Goal: Use online tool/utility: Utilize a website feature to perform a specific function

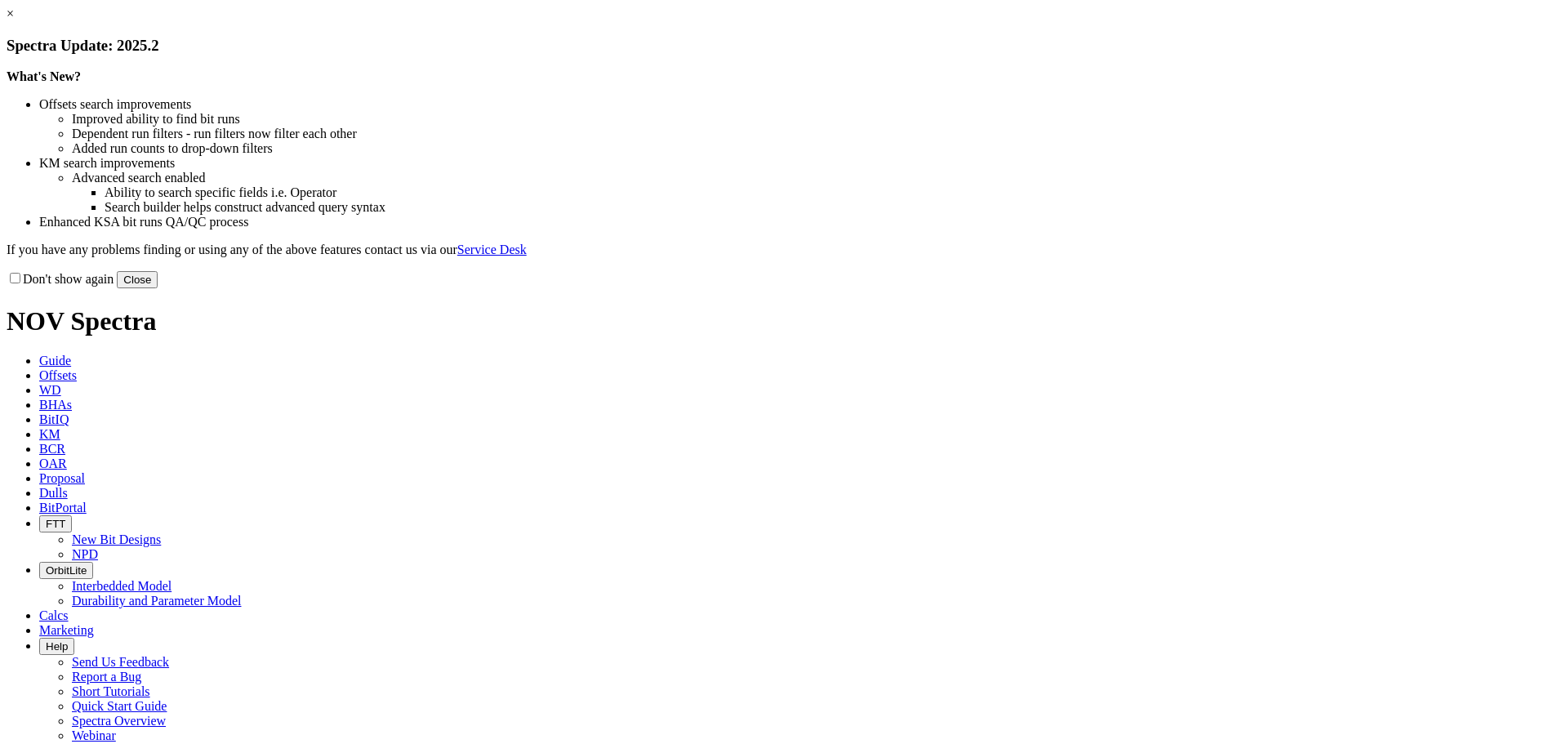
drag, startPoint x: 1114, startPoint y: 442, endPoint x: 1089, endPoint y: 434, distance: 26.2
click at [158, 288] on button "Close" at bounding box center [137, 279] width 41 height 17
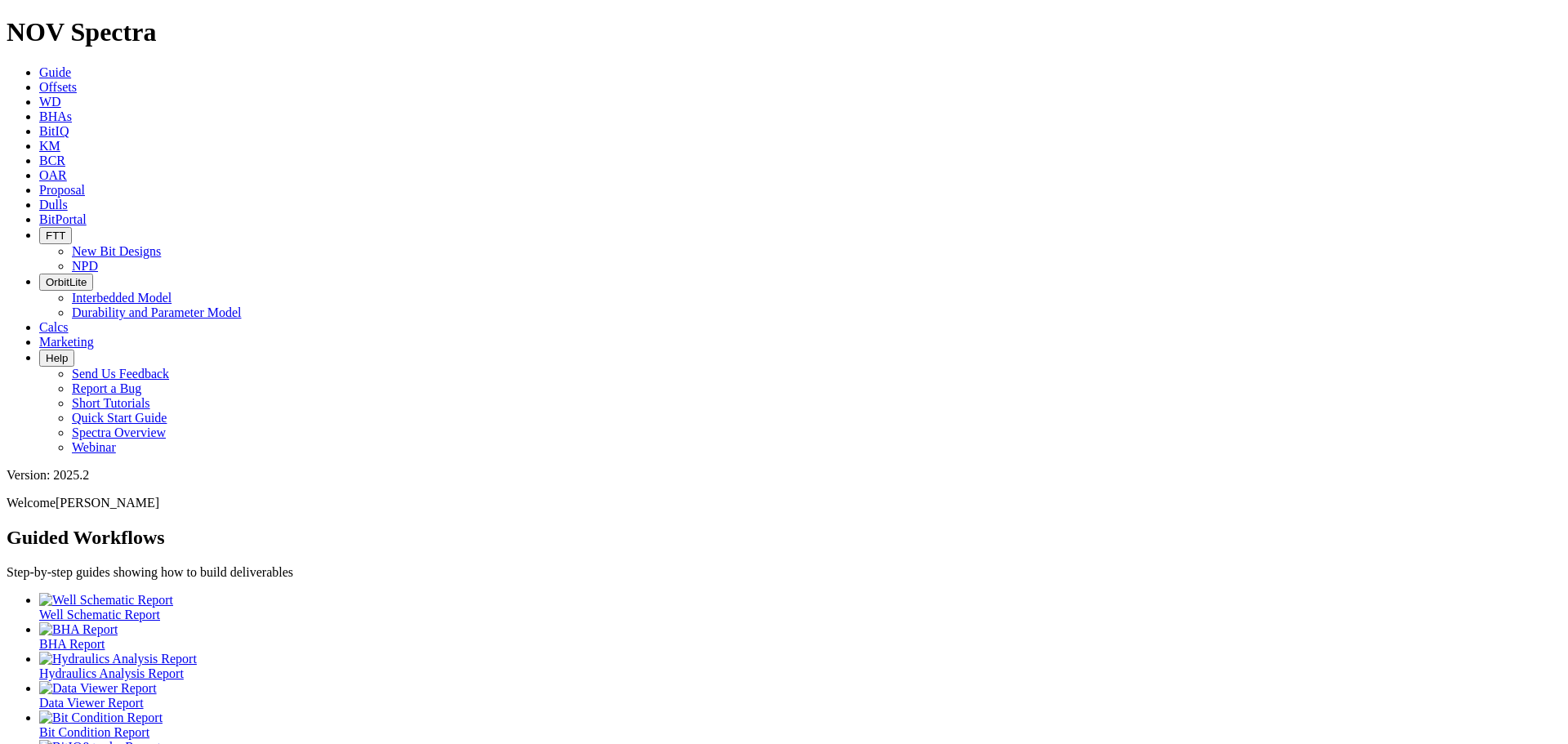
click at [77, 80] on link "Offsets" at bounding box center [58, 87] width 38 height 14
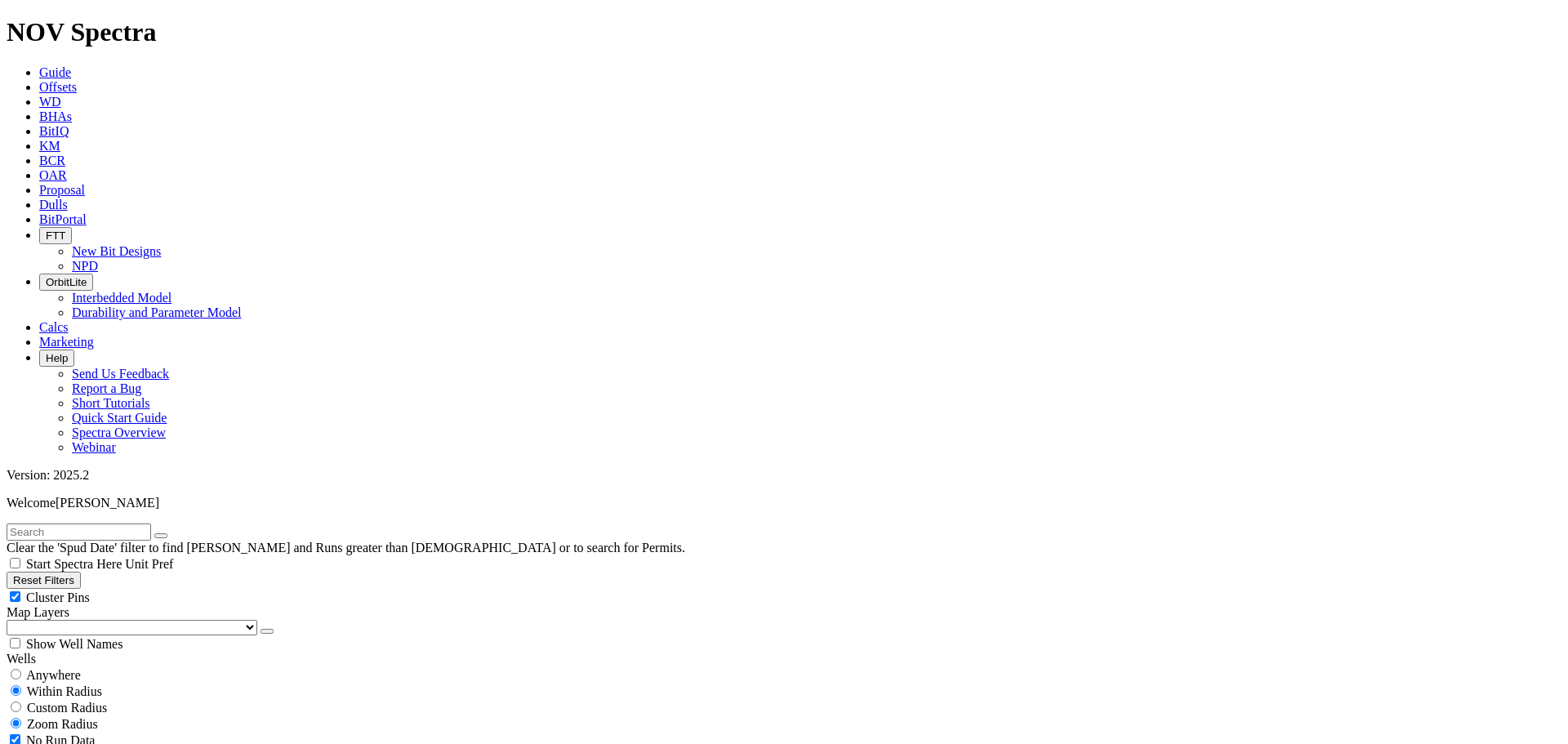
click at [90, 524] on input "text" at bounding box center [78, 532] width 144 height 17
type input "lacey"
click at [161, 535] on icon "button" at bounding box center [161, 535] width 0 height 0
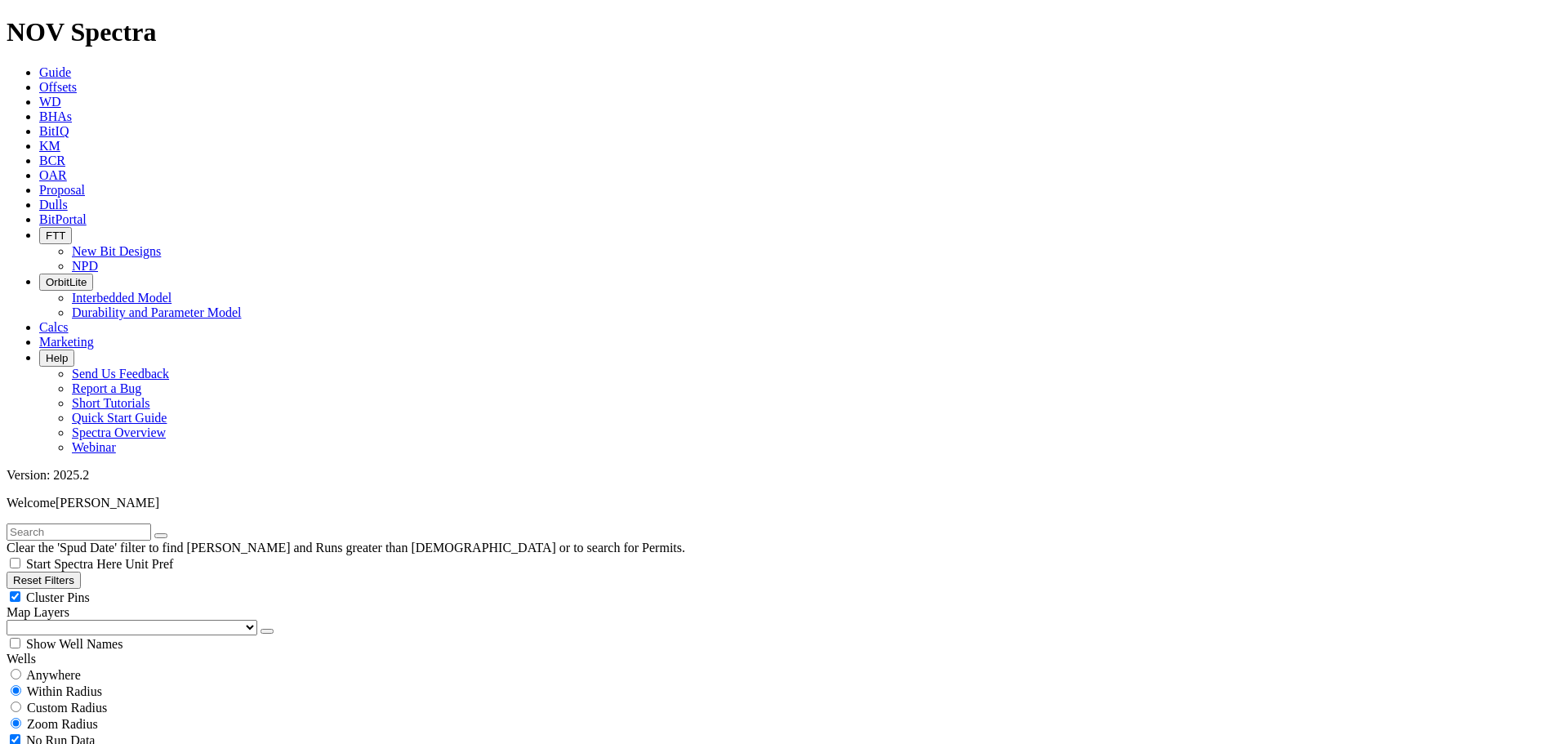
select select "7.875"
checkbox input "false"
select select "? number:7.875 ?"
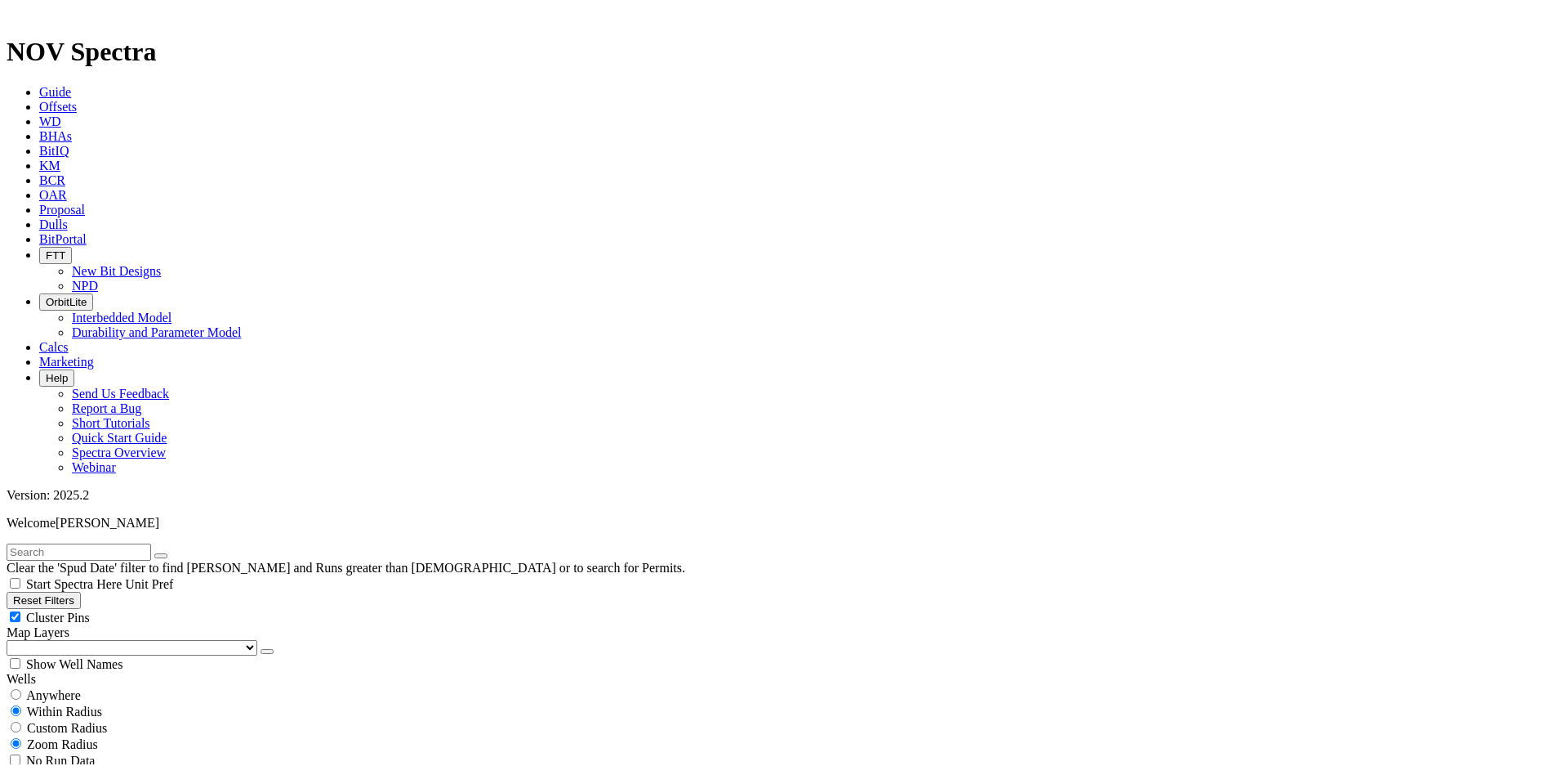
scroll to position [1021, 0]
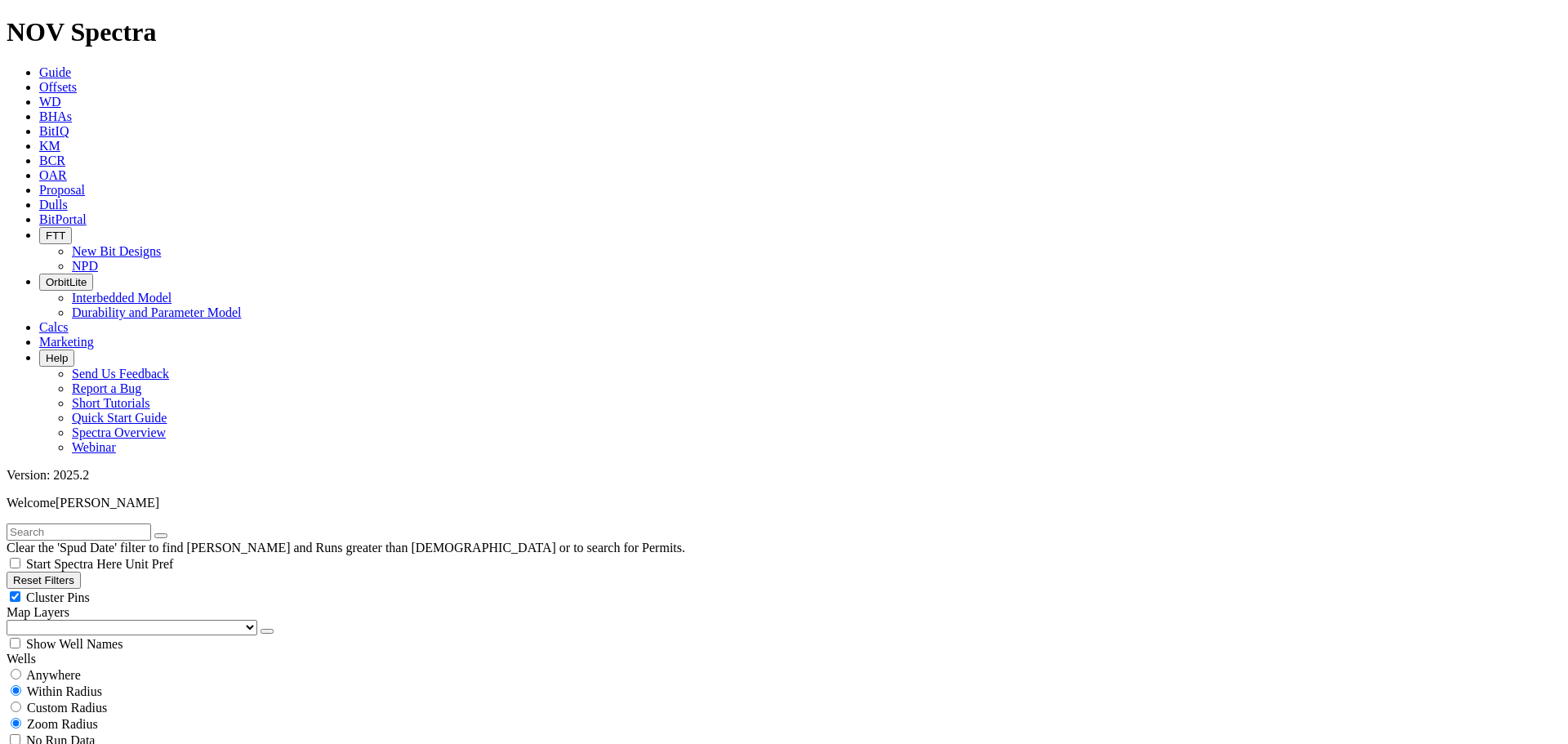
type input "10000"
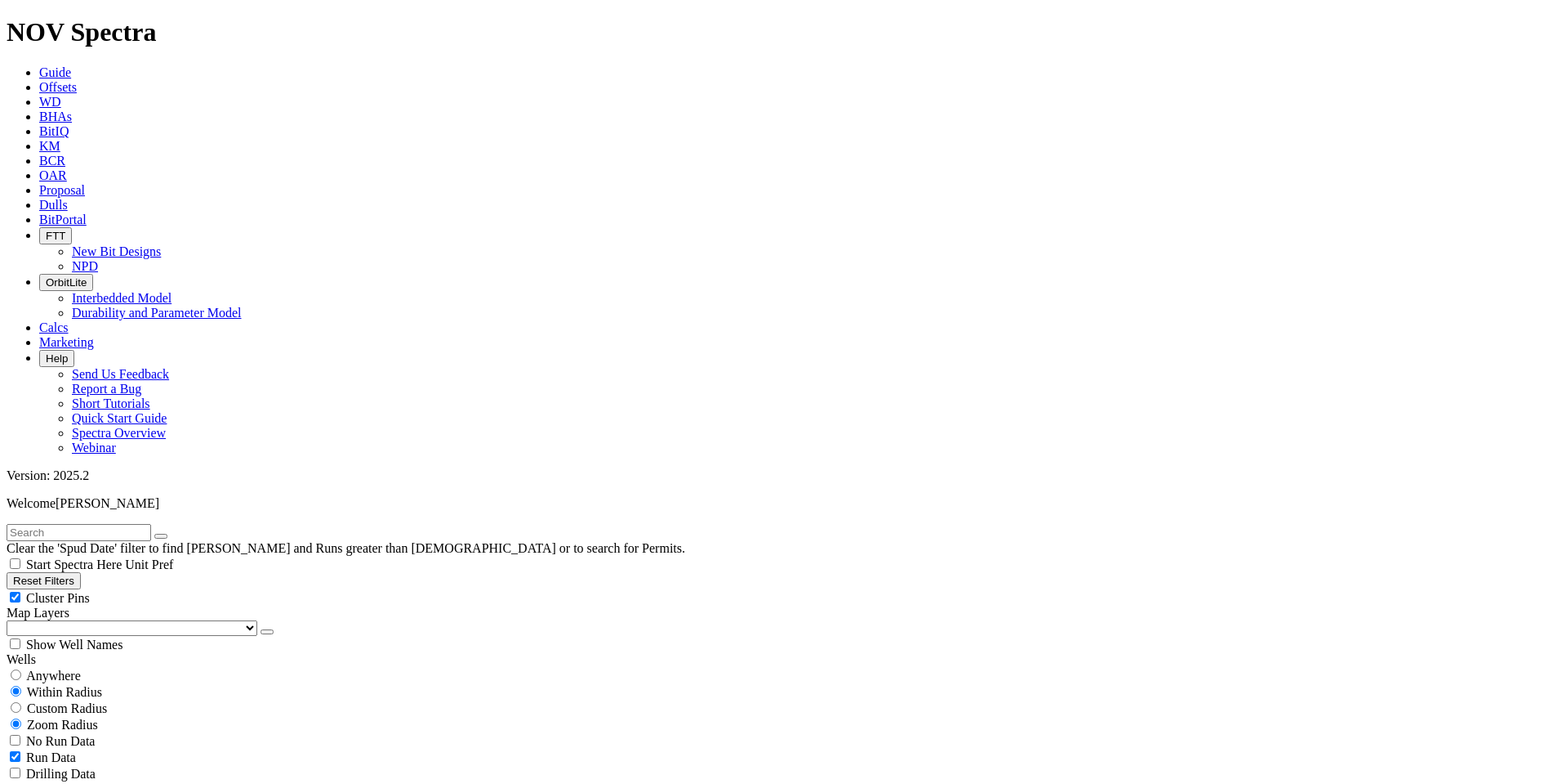
type input "11000"
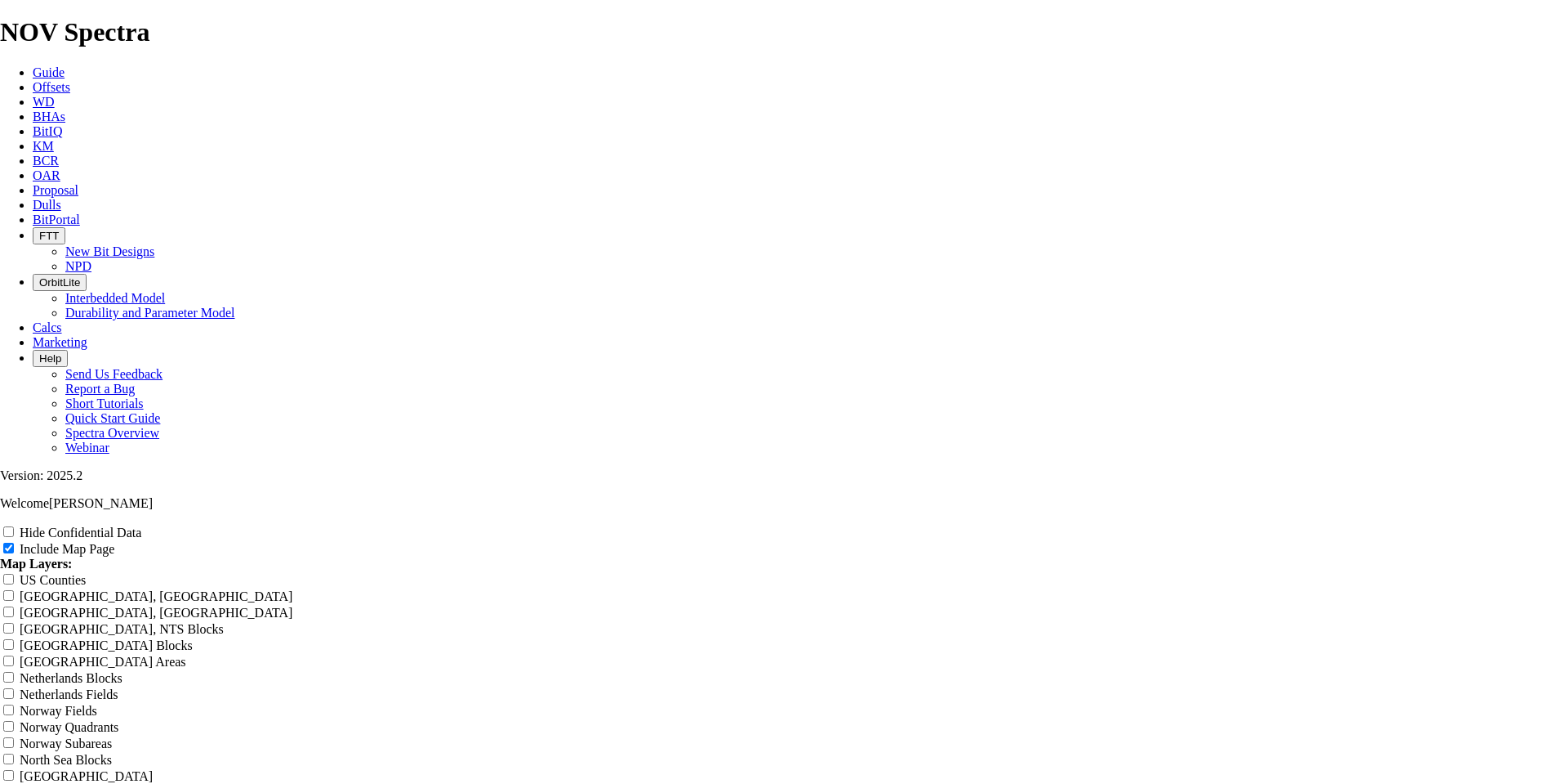
scroll to position [685, 0]
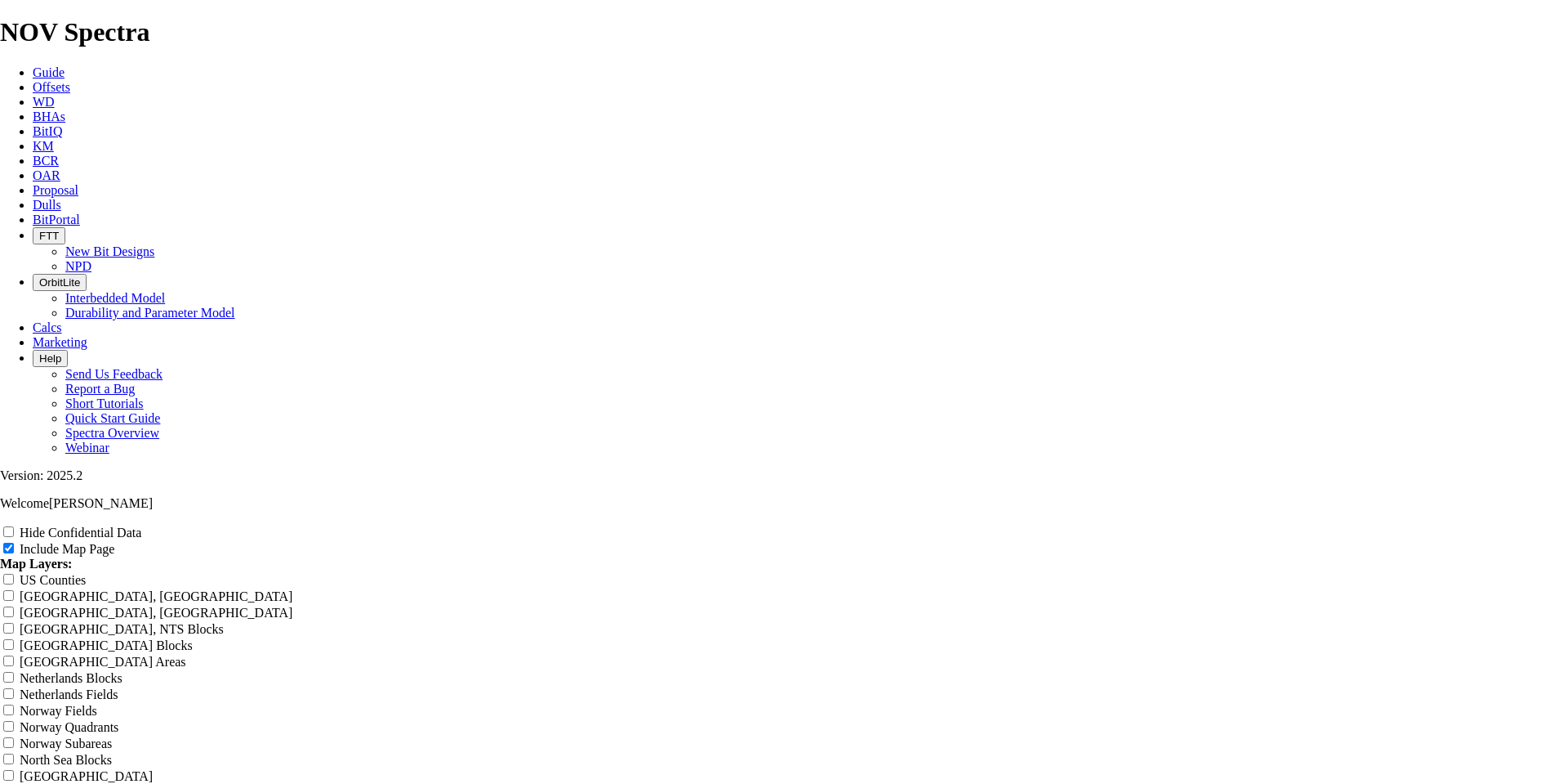
scroll to position [1995, 0]
radio input "true"
